Goal: Find specific page/section: Find specific page/section

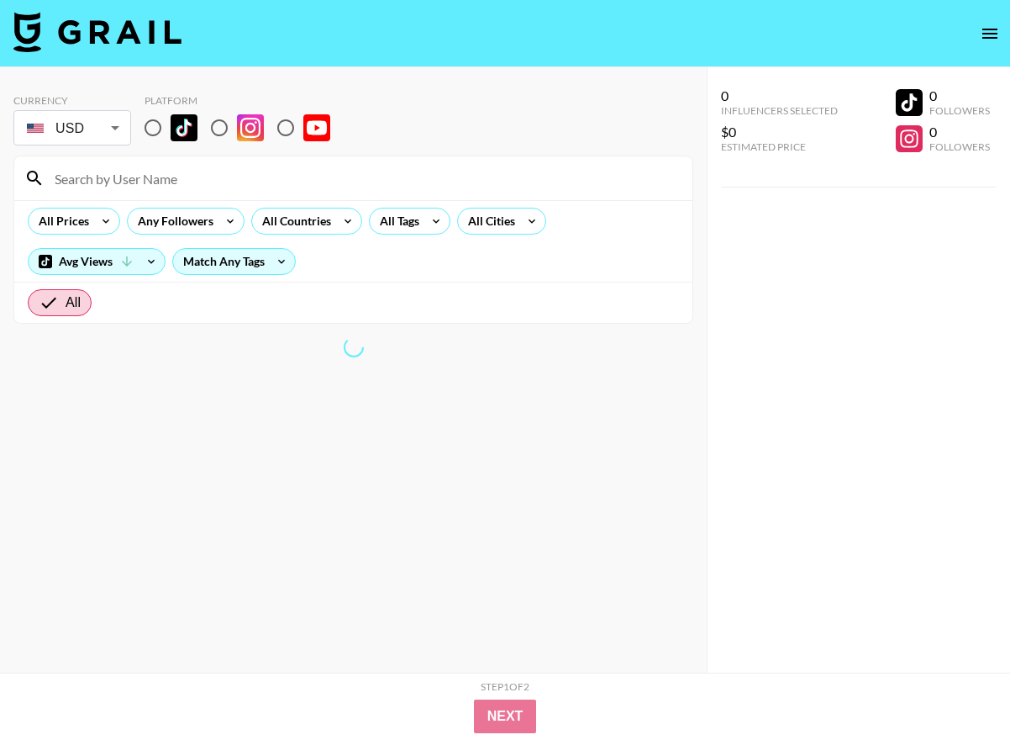
click at [172, 129] on img at bounding box center [184, 127] width 27 height 27
click at [171, 129] on input "radio" at bounding box center [152, 127] width 35 height 35
radio input "true"
click at [163, 177] on input at bounding box center [364, 178] width 638 height 27
paste input "will1driscoll"
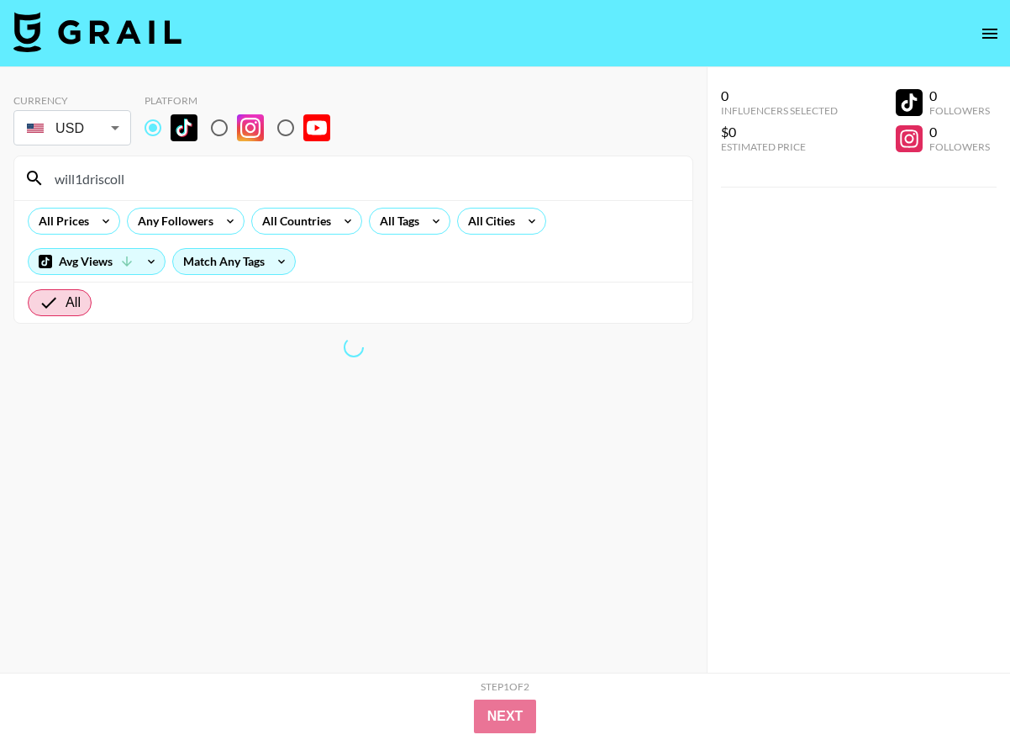
click at [367, 277] on div "All Prices Any Followers All Countries All Tags All Cities Avg Views Match Any …" at bounding box center [353, 241] width 678 height 82
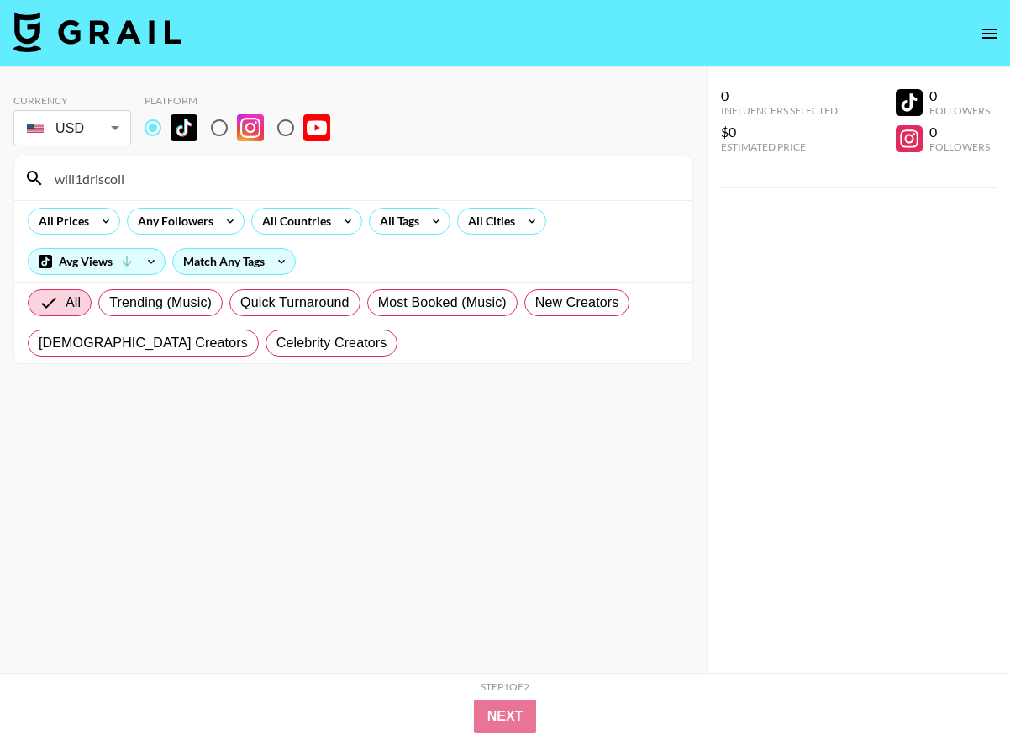
click at [150, 177] on input "will1driscoll" at bounding box center [364, 178] width 638 height 27
type input "will1driscoll"
click at [391, 114] on div "Currency USD USD ​ Platform" at bounding box center [353, 121] width 680 height 55
click at [147, 131] on input "radio" at bounding box center [152, 127] width 35 height 35
click at [134, 175] on input "will1driscoll" at bounding box center [364, 178] width 638 height 27
